Goal: Transaction & Acquisition: Purchase product/service

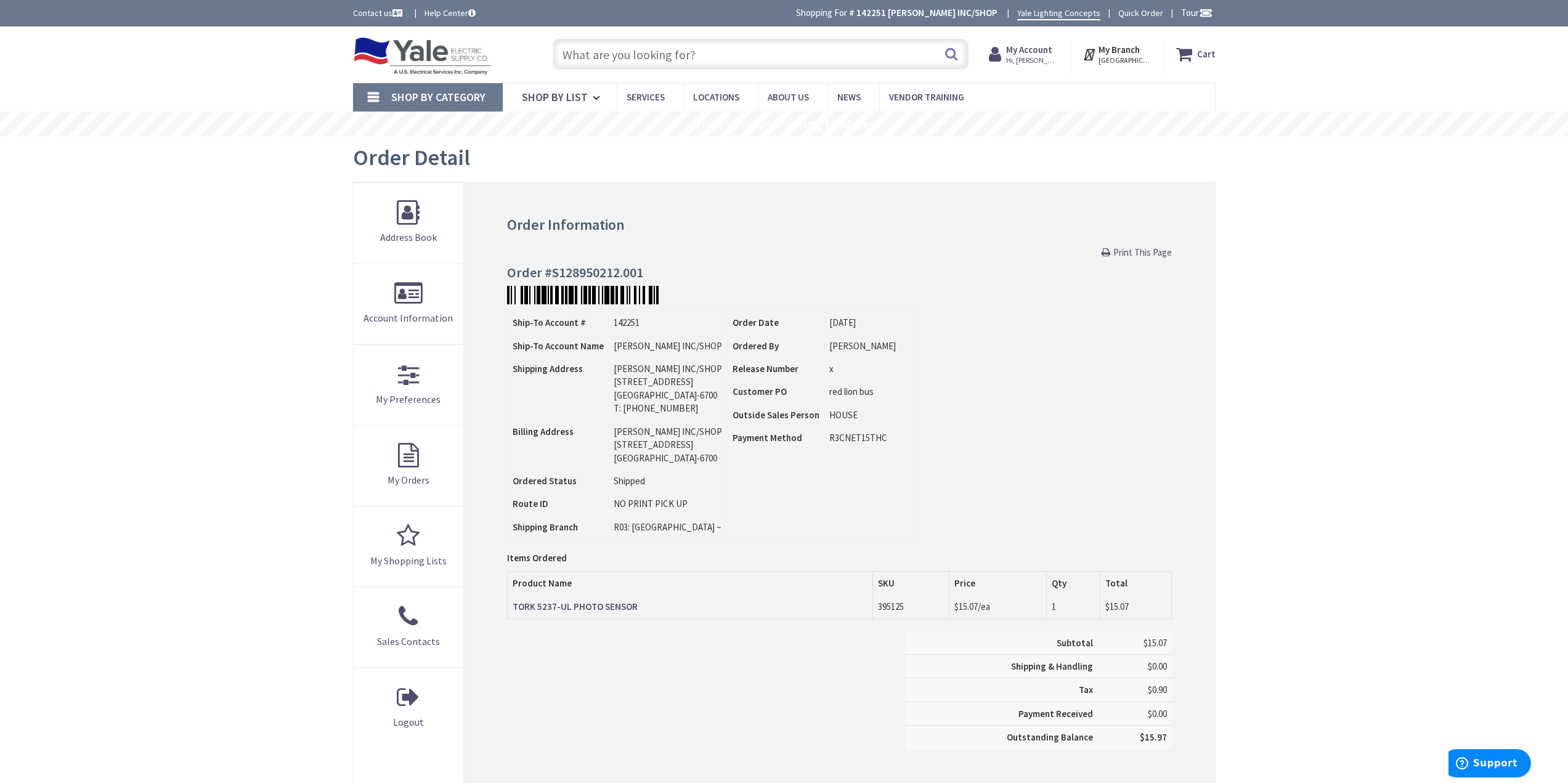
click at [758, 62] on input "text" at bounding box center [761, 54] width 416 height 31
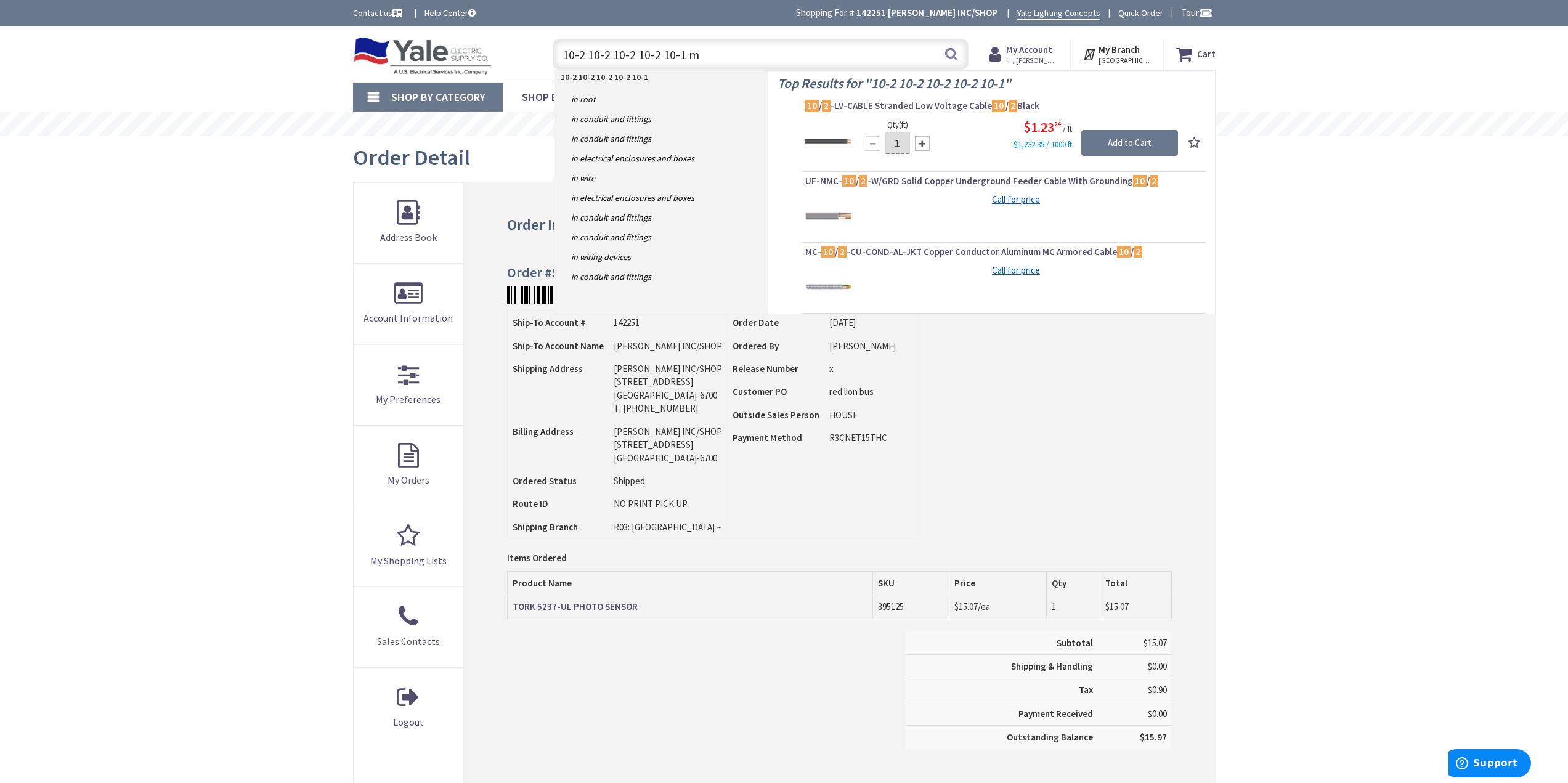
type input "10-2 10-2 10-2 10-2 10-1 mc"
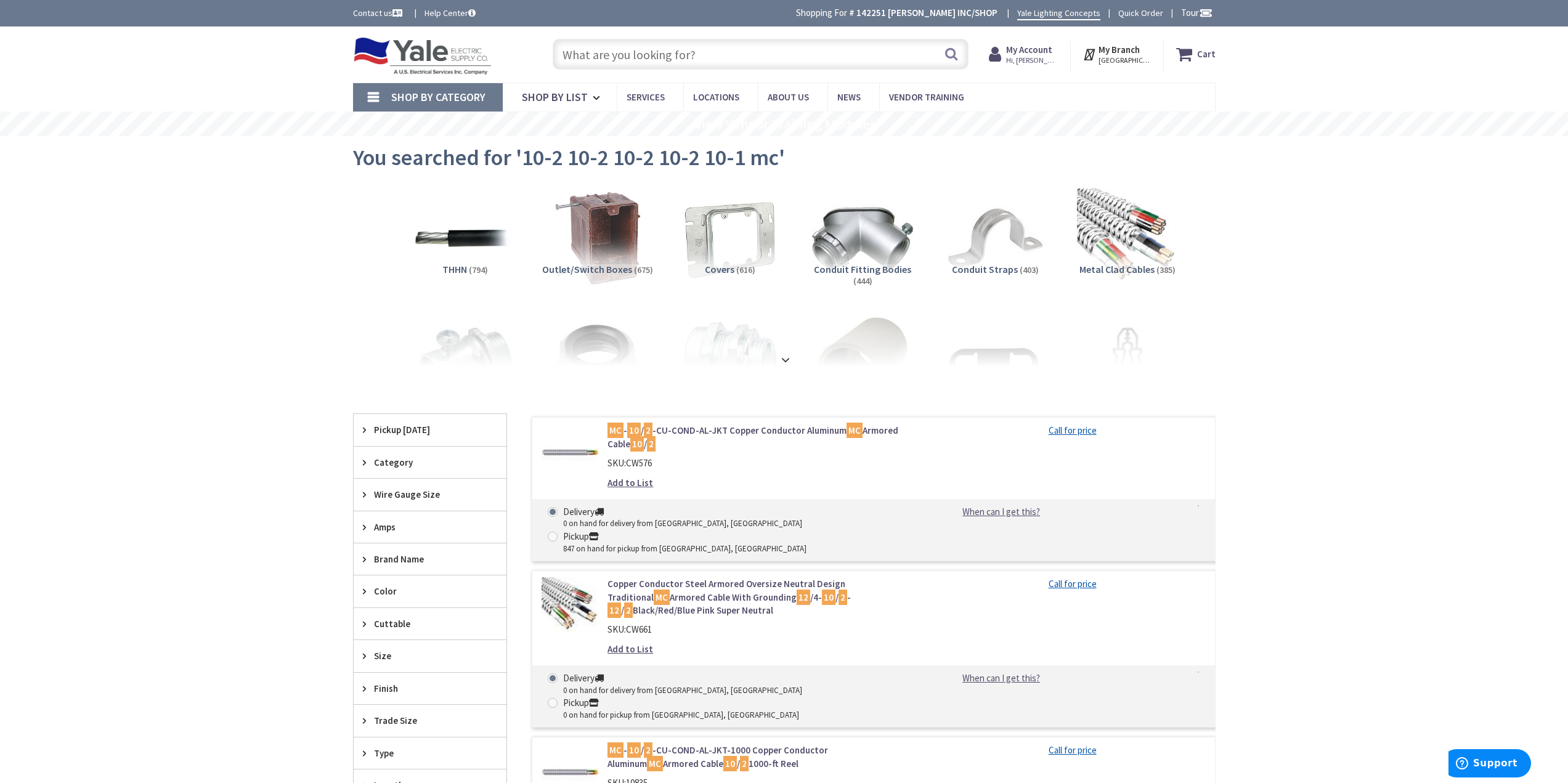
click at [635, 83] on nav "Shop By Category Conduit and Fittings Cable Tray & Accessories Cable Trays Cabl…" at bounding box center [784, 98] width 862 height 30
click at [623, 65] on input "text" at bounding box center [761, 54] width 416 height 31
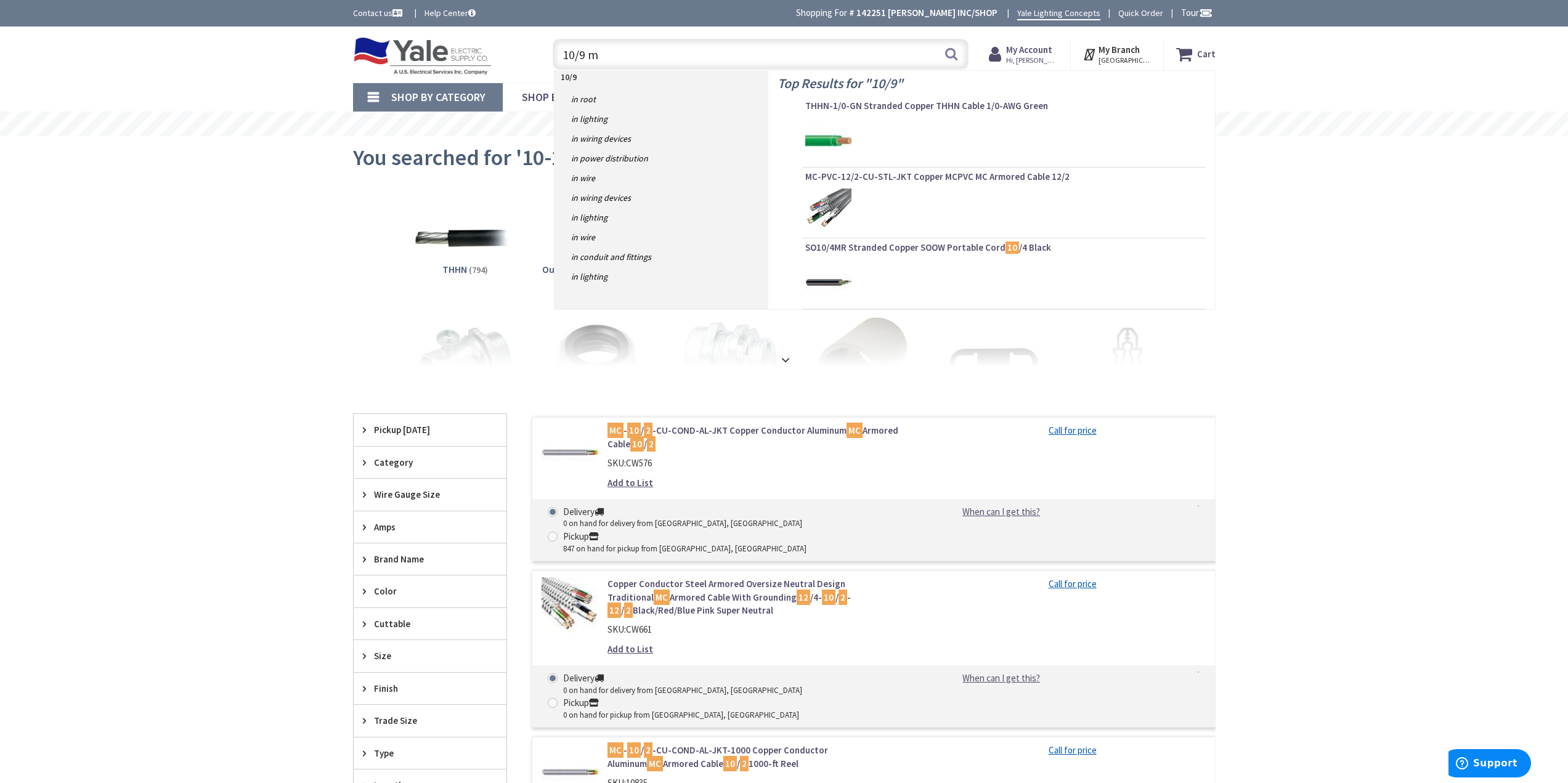
type input "10/9 mc"
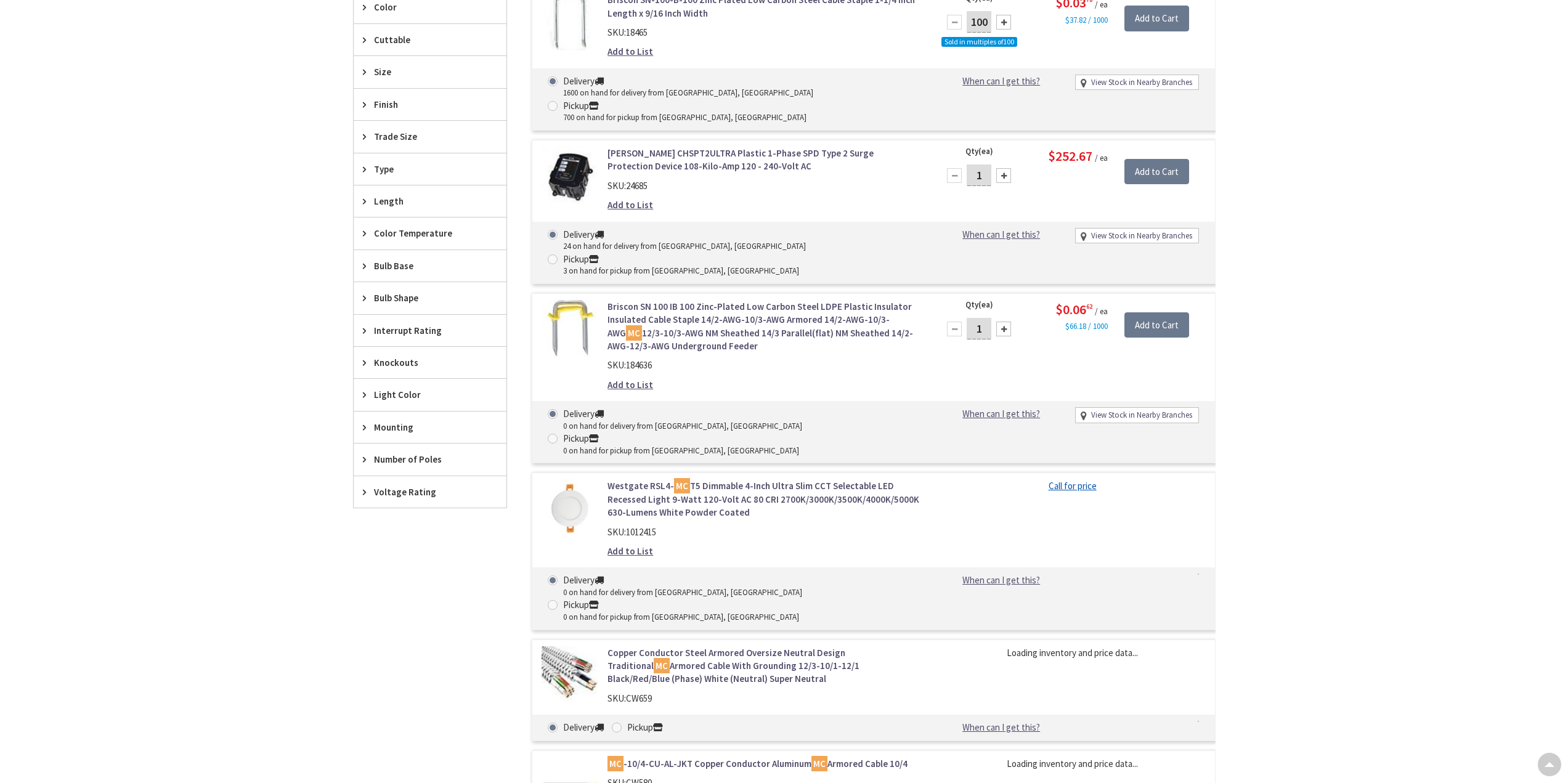
scroll to position [87, 0]
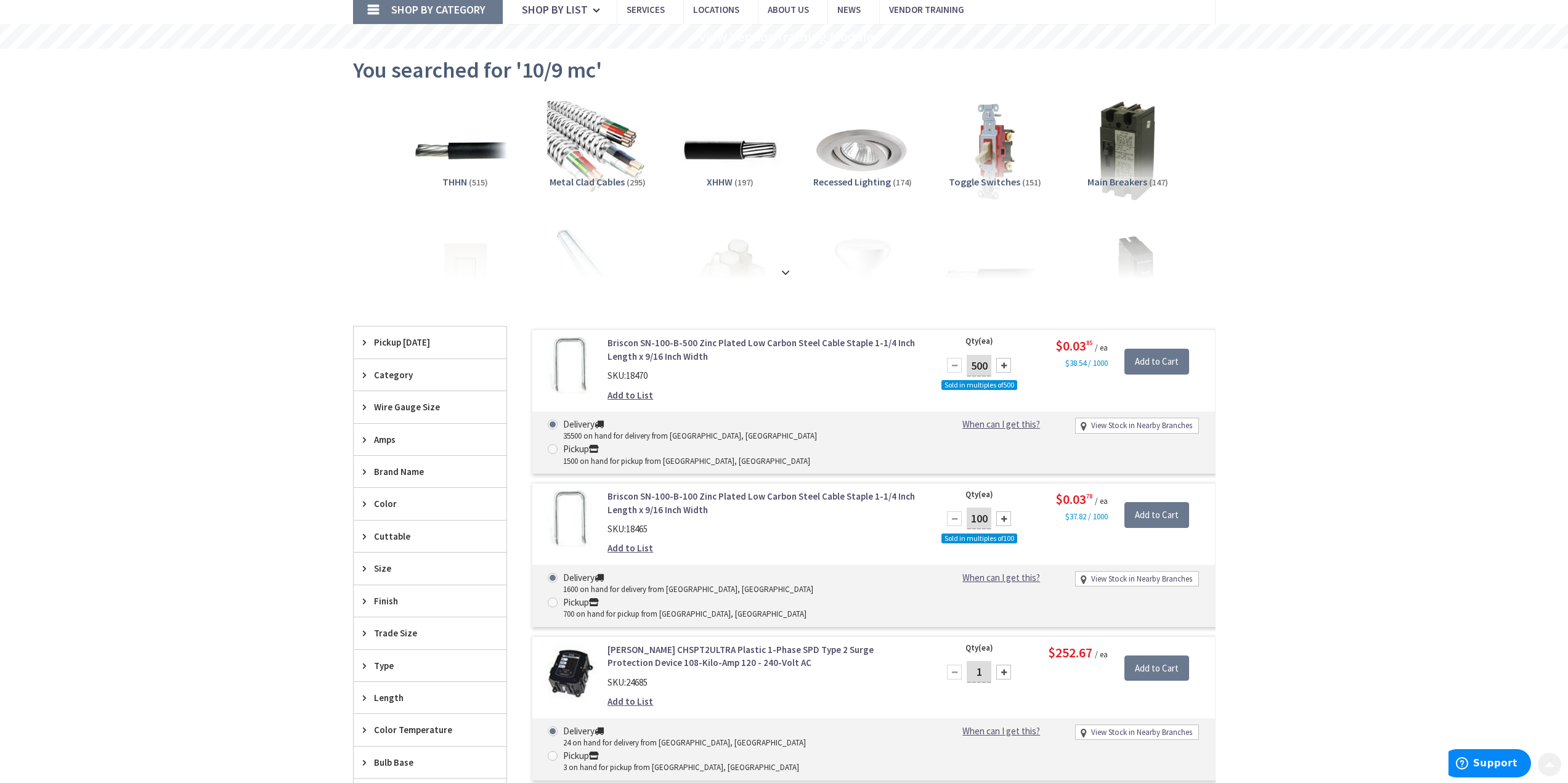
click at [606, 188] on span "Metal Clad Cables" at bounding box center [586, 181] width 75 height 12
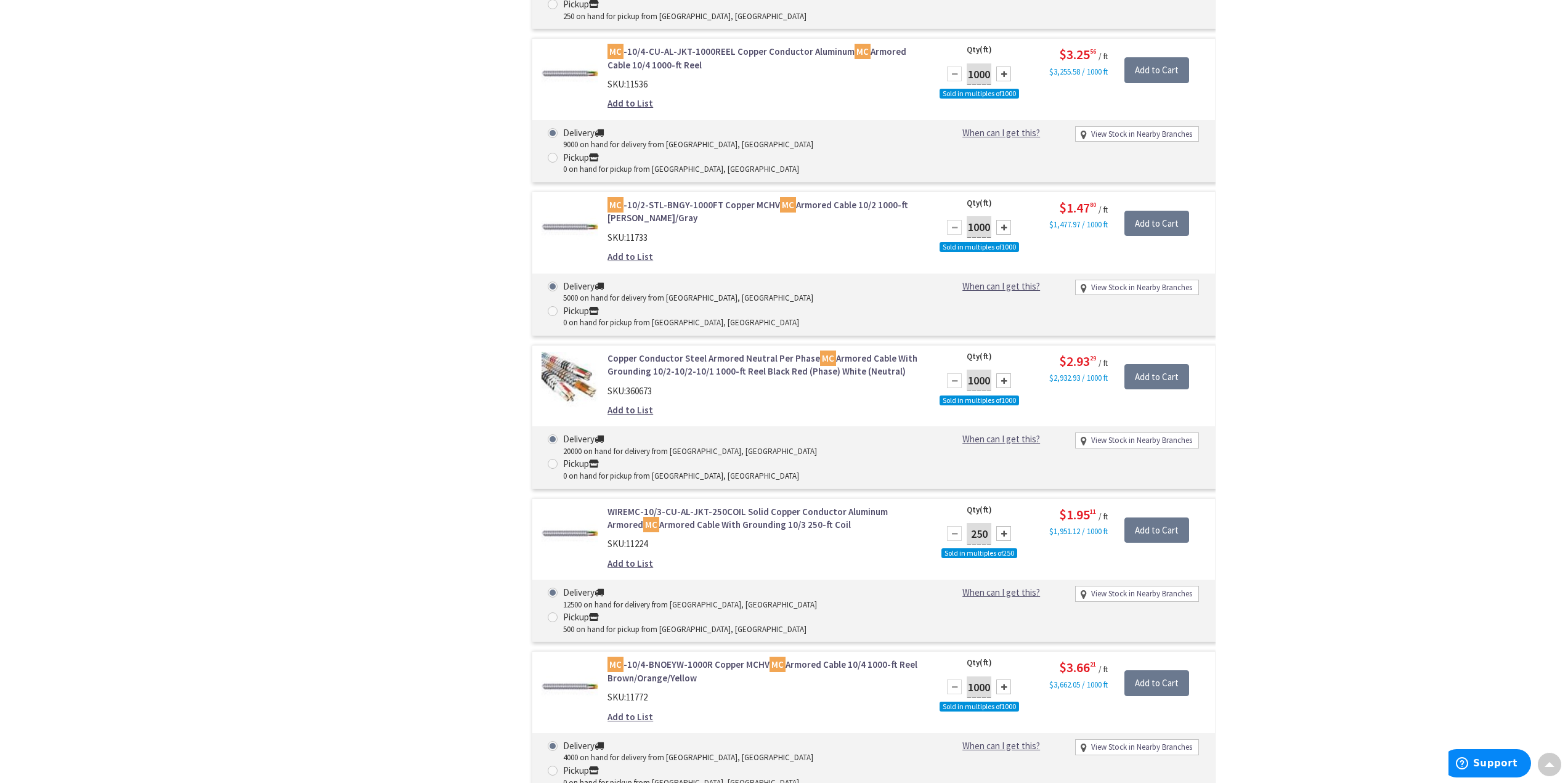
scroll to position [1685, 0]
